Goal: Transaction & Acquisition: Purchase product/service

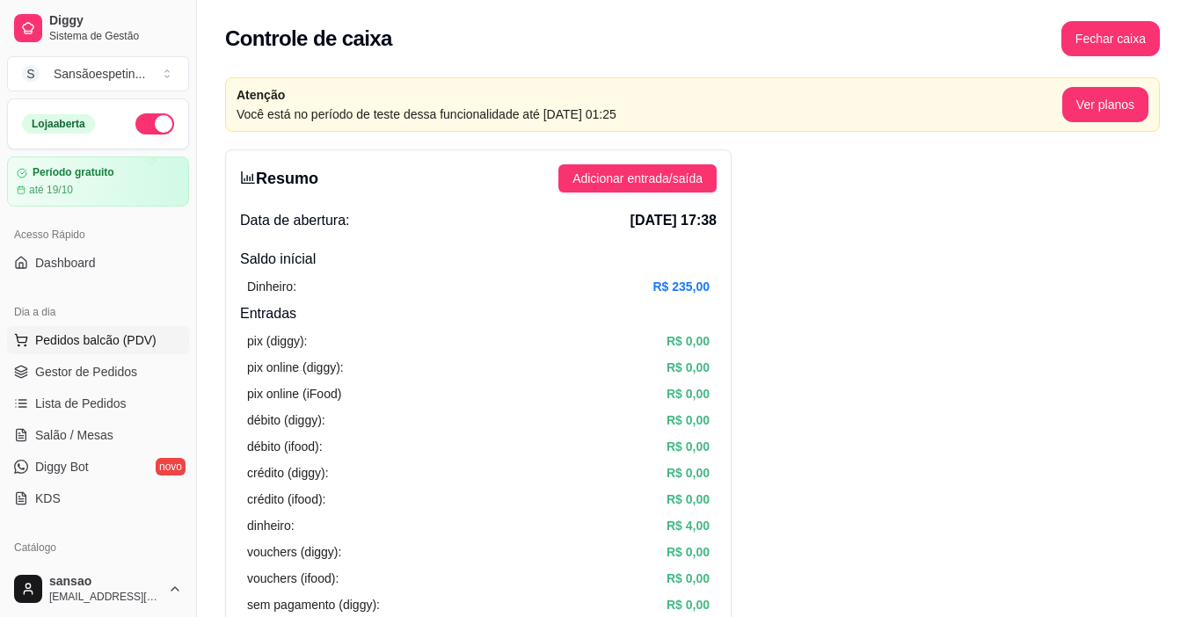
click at [112, 342] on span "Pedidos balcão (PDV)" at bounding box center [95, 340] width 121 height 18
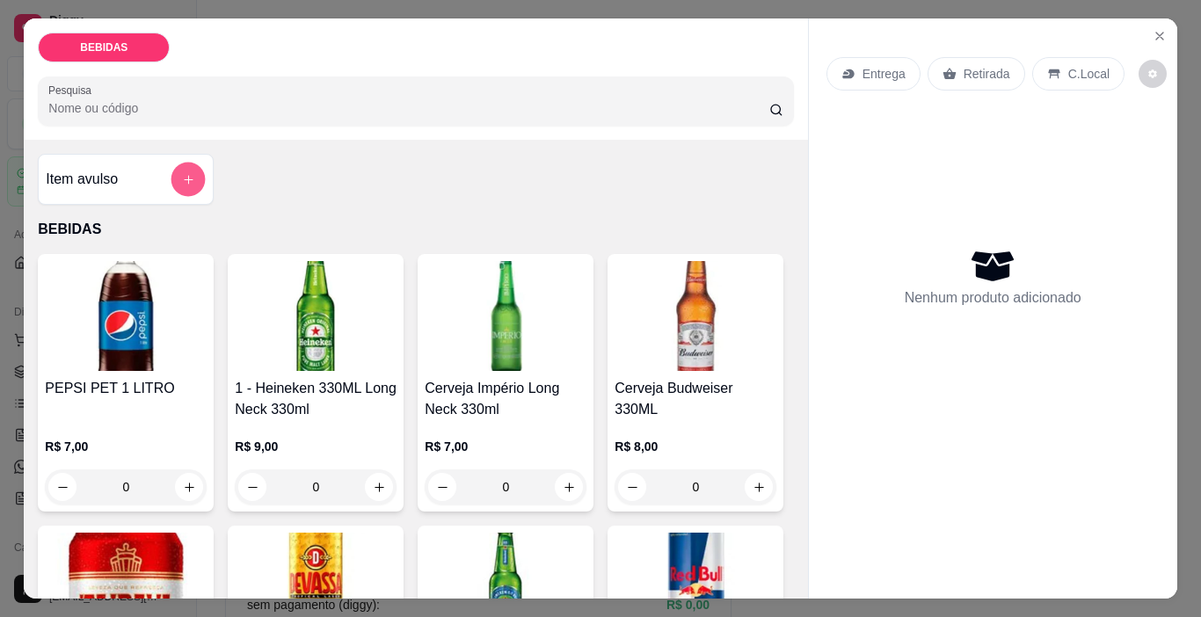
click at [186, 186] on button "add-separate-item" at bounding box center [188, 180] width 34 height 34
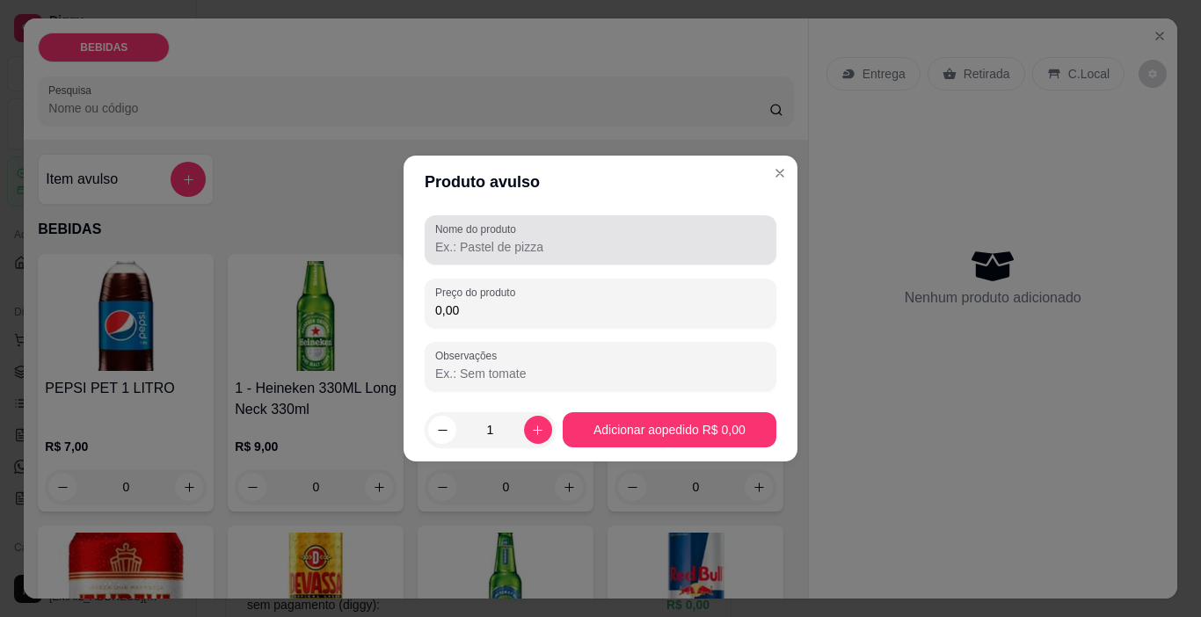
click at [496, 255] on input "Nome do produto" at bounding box center [600, 247] width 331 height 18
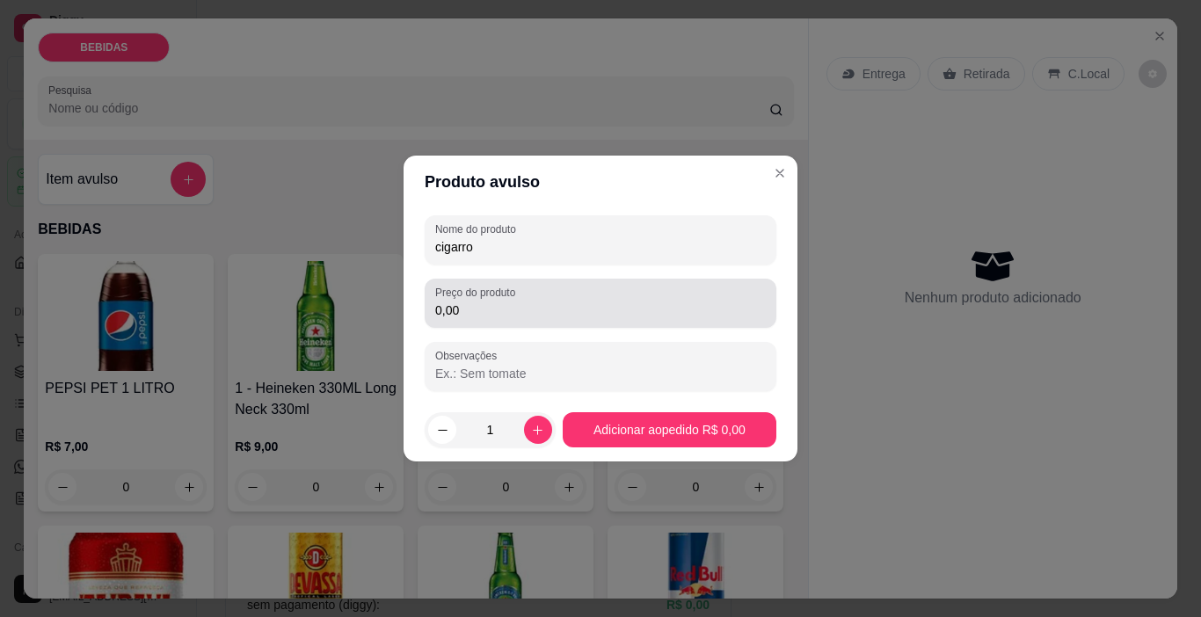
type input "cigarro"
click at [520, 317] on input "0,00" at bounding box center [600, 311] width 331 height 18
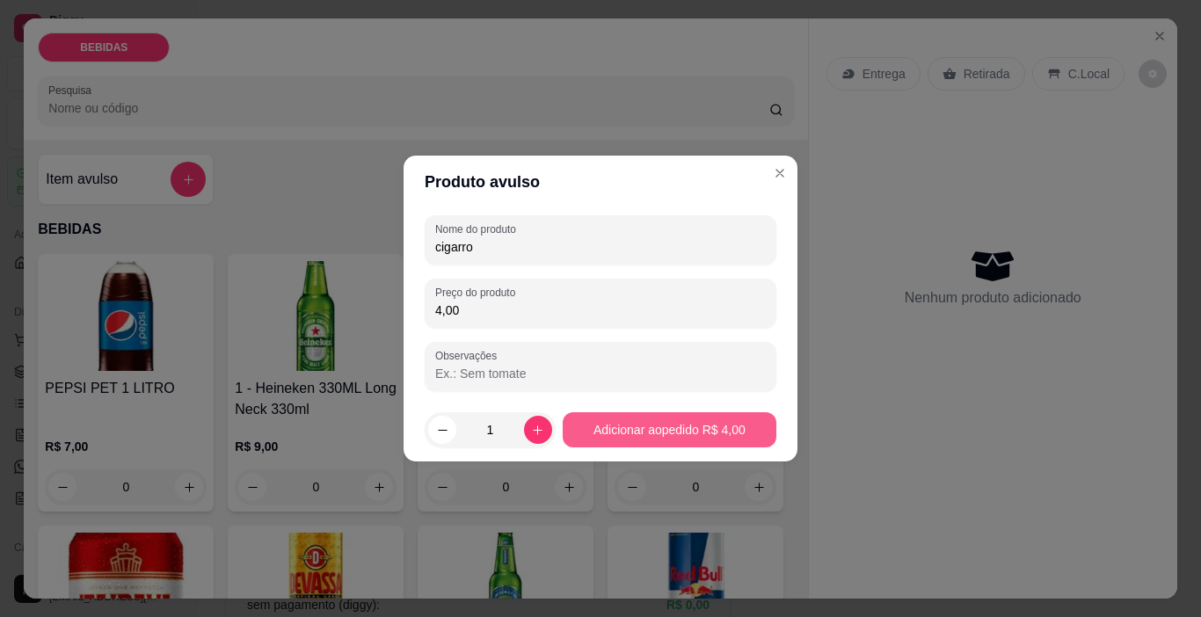
type input "4,00"
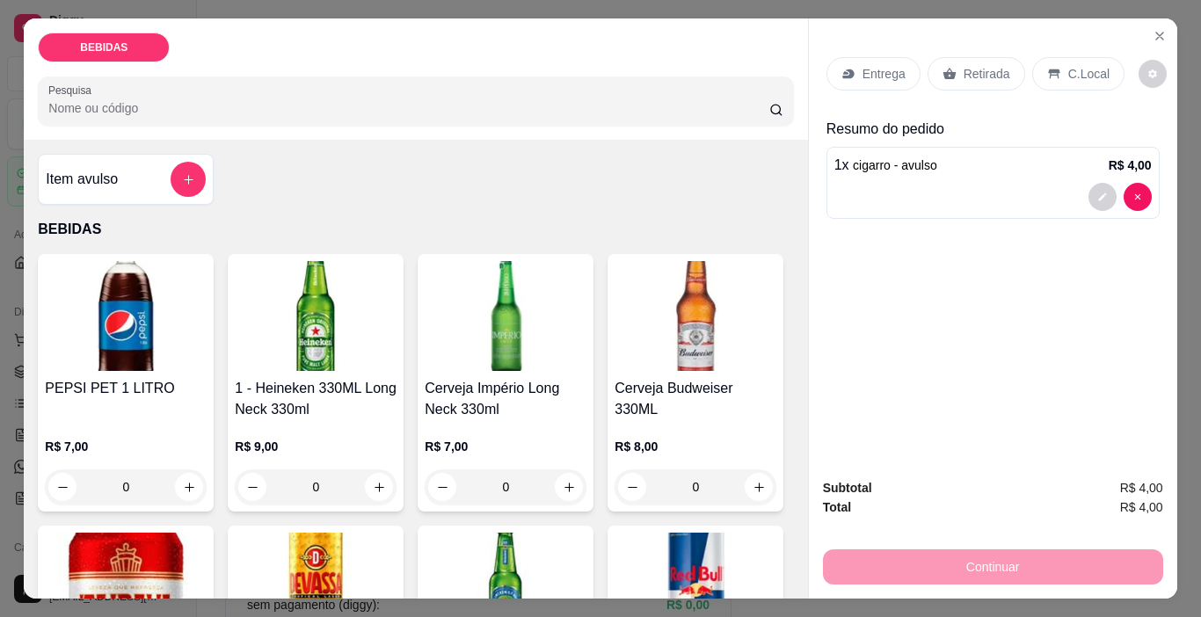
click at [990, 71] on p "Retirada" at bounding box center [987, 74] width 47 height 18
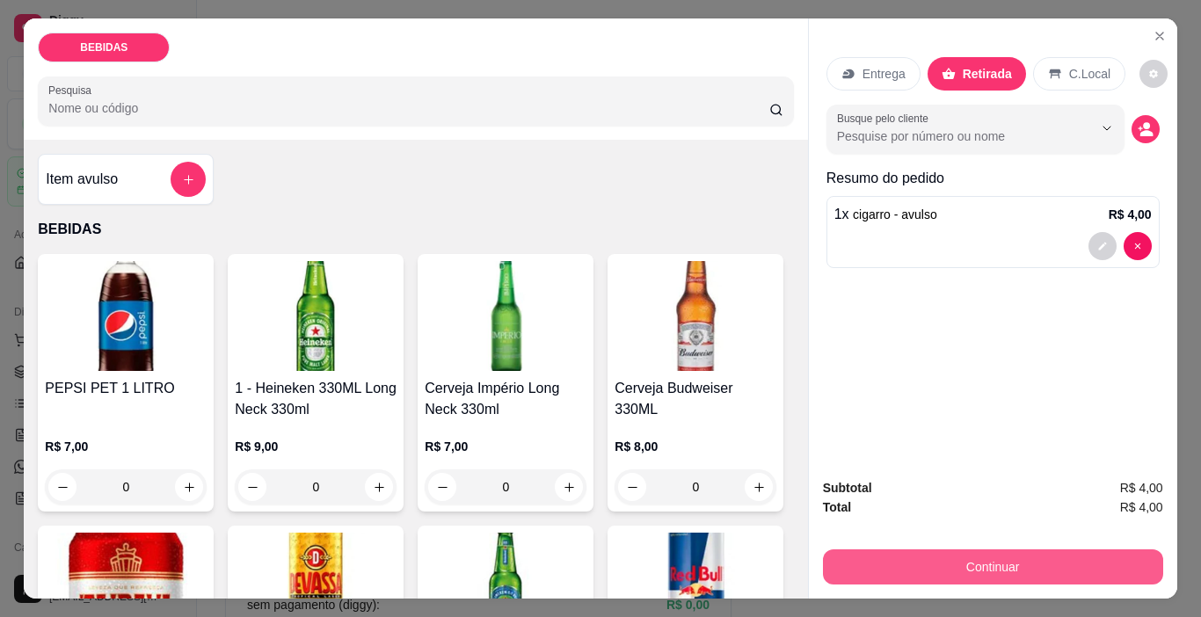
click at [1023, 571] on button "Continuar" at bounding box center [993, 567] width 340 height 35
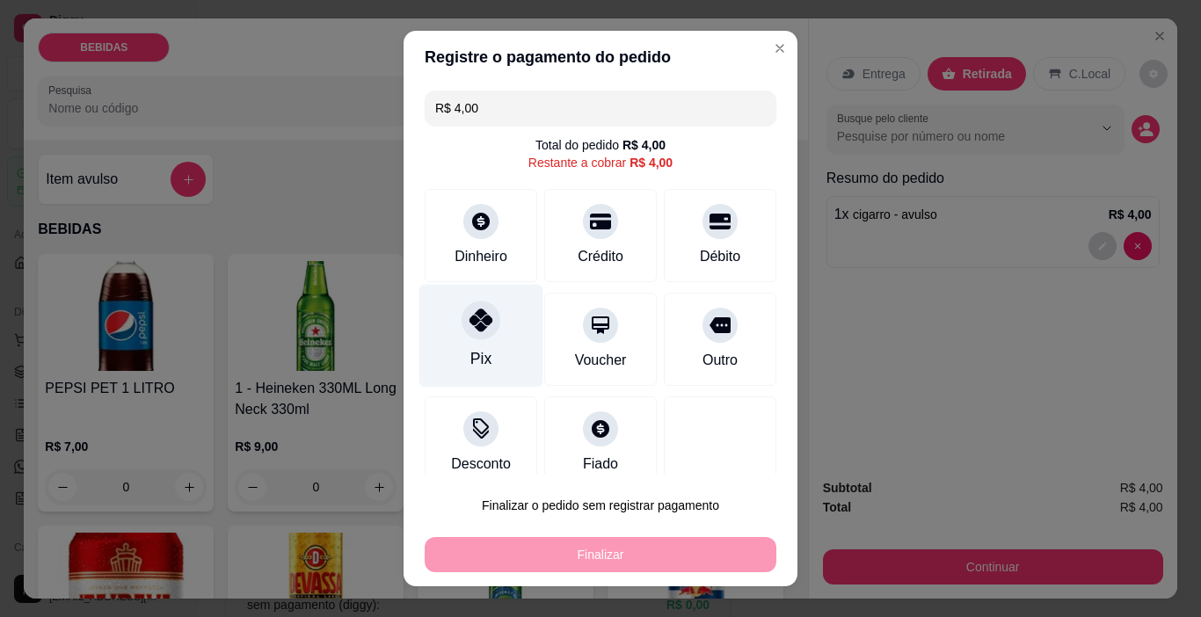
click at [449, 325] on div "Pix" at bounding box center [481, 336] width 124 height 103
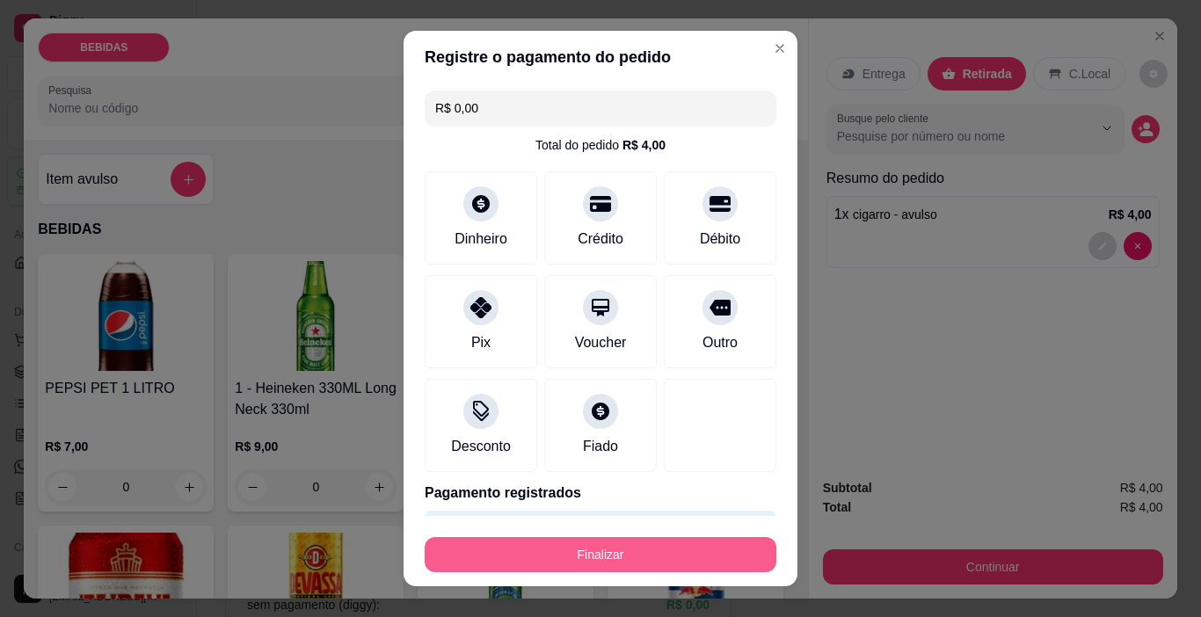
click at [568, 544] on button "Finalizar" at bounding box center [601, 554] width 352 height 35
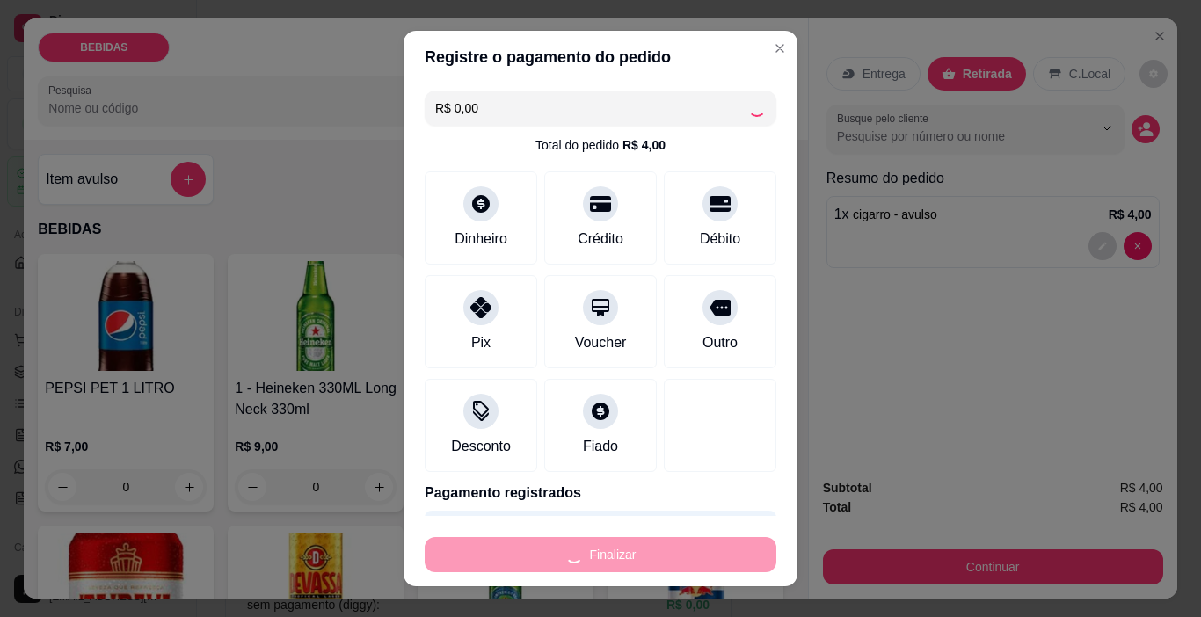
type input "-R$ 4,00"
